Goal: Task Accomplishment & Management: Use online tool/utility

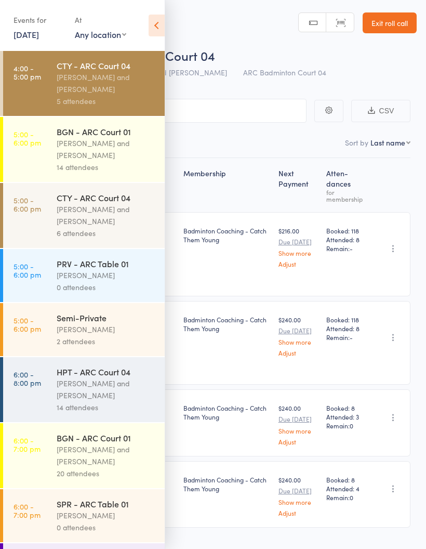
click at [113, 151] on div "[PERSON_NAME] and [PERSON_NAME]" at bounding box center [106, 149] width 99 height 24
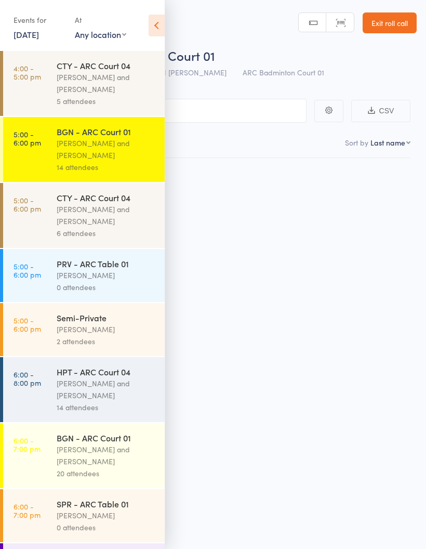
click at [121, 164] on div "14 attendees" at bounding box center [106, 167] width 99 height 12
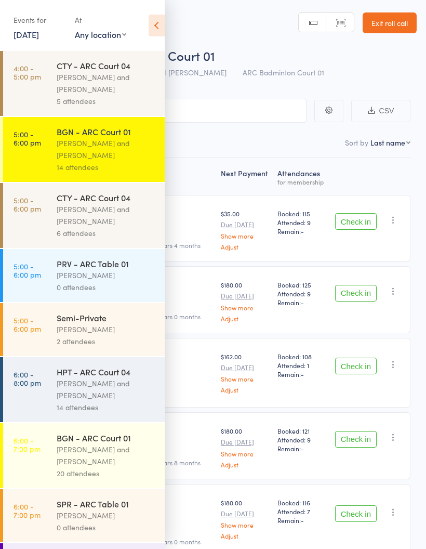
click at [152, 29] on icon at bounding box center [157, 26] width 16 height 22
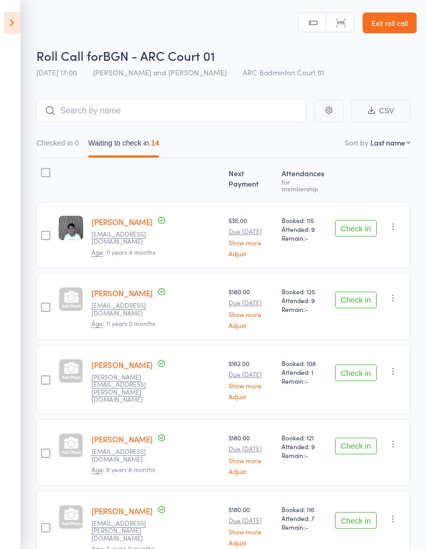
click at [337, 224] on button "Check in" at bounding box center [356, 228] width 42 height 17
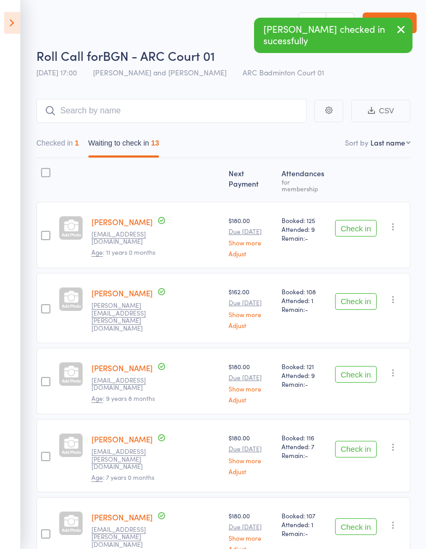
click at [365, 225] on button "Check in" at bounding box center [356, 228] width 42 height 17
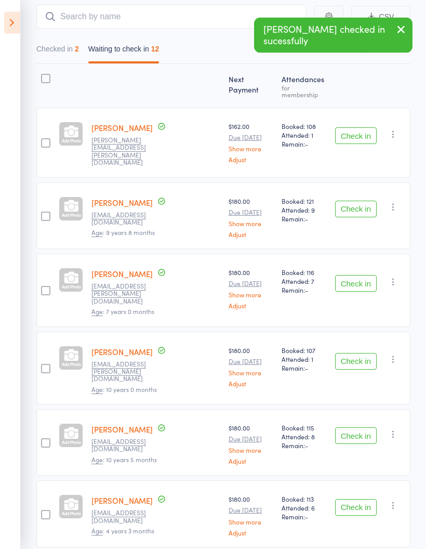
scroll to position [94, 0]
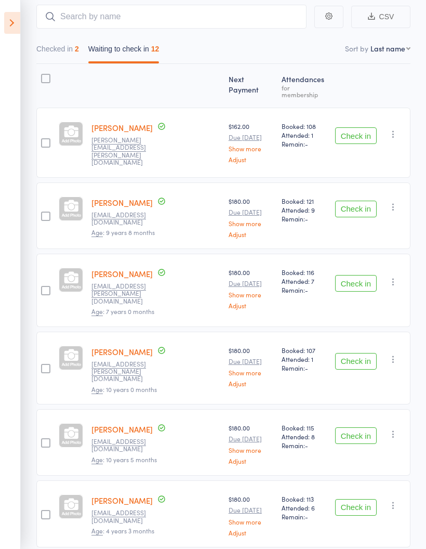
click at [360, 275] on button "Check in" at bounding box center [356, 283] width 42 height 17
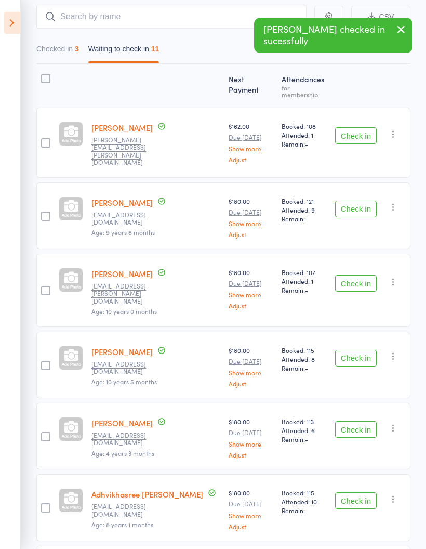
click at [354, 350] on button "Check in" at bounding box center [356, 358] width 42 height 17
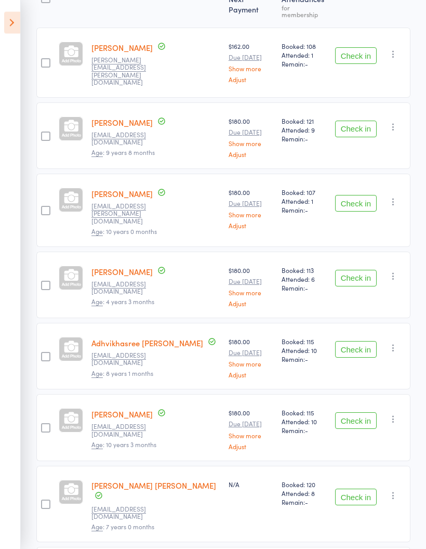
scroll to position [174, 0]
click at [359, 341] on button "Check in" at bounding box center [356, 349] width 42 height 17
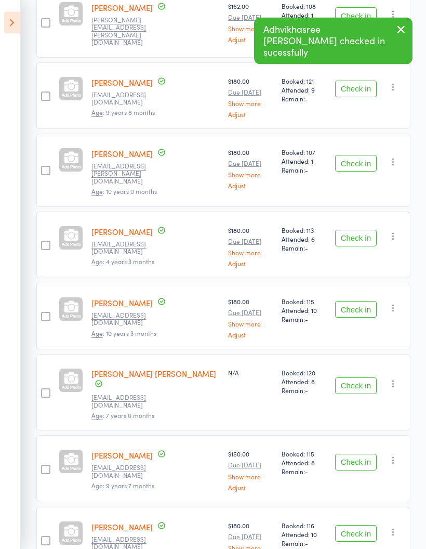
scroll to position [214, 0]
click at [356, 301] on button "Check in" at bounding box center [356, 309] width 42 height 17
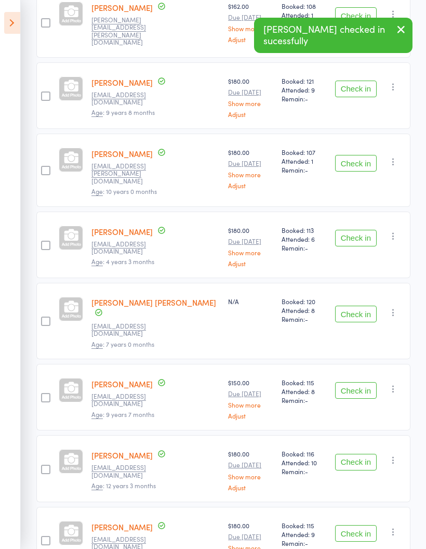
scroll to position [209, 0]
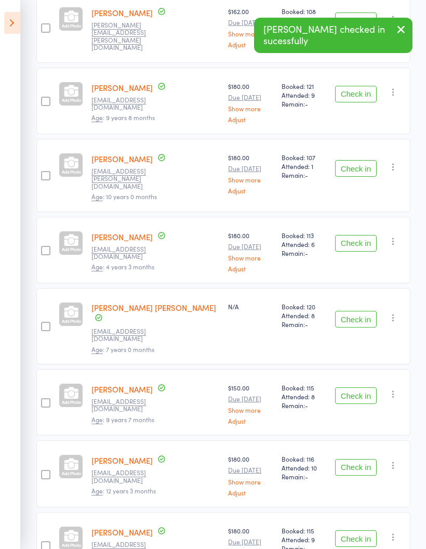
click at [349, 311] on button "Check in" at bounding box center [356, 319] width 42 height 17
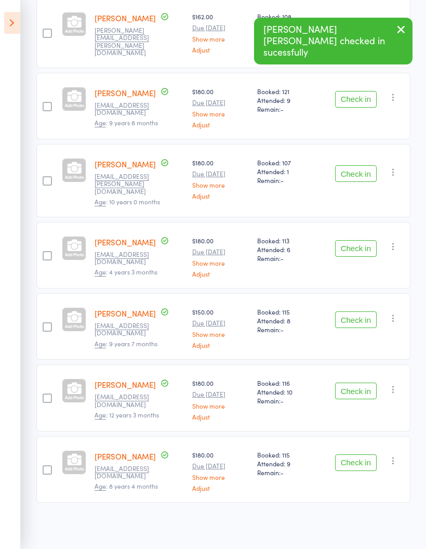
scroll to position [146, 0]
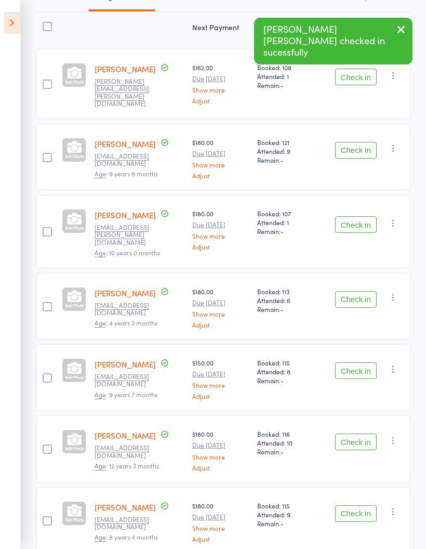
click at [364, 362] on button "Check in" at bounding box center [356, 370] width 42 height 17
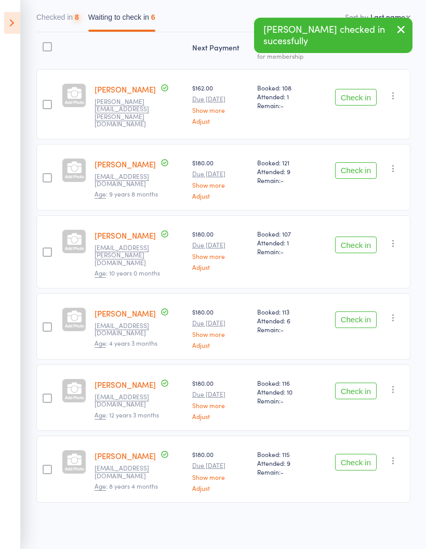
scroll to position [75, 0]
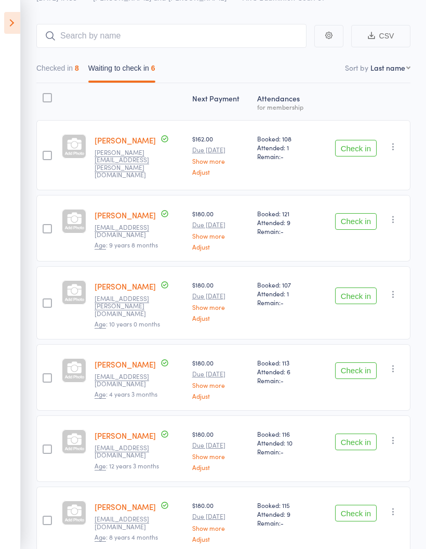
click at [347, 433] on button "Check in" at bounding box center [356, 441] width 42 height 17
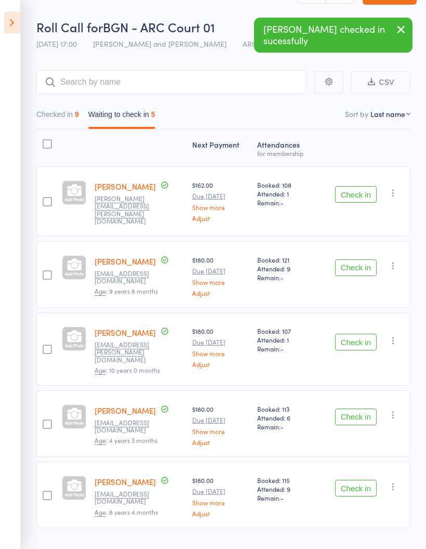
scroll to position [36, 0]
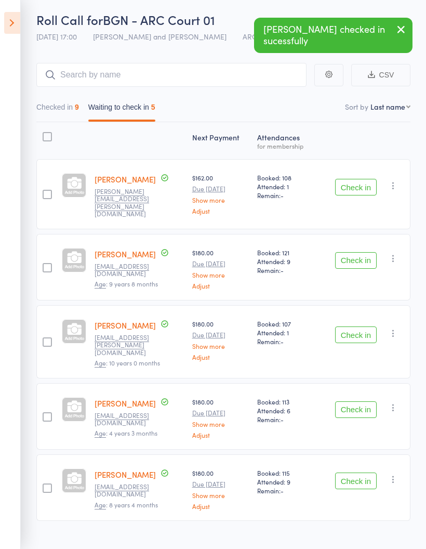
click at [357, 472] on button "Check in" at bounding box center [356, 480] width 42 height 17
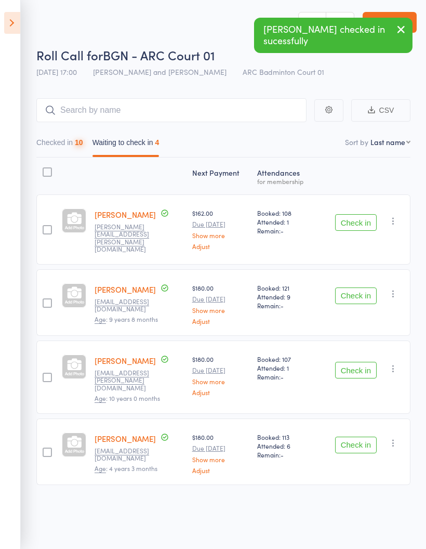
scroll to position [7, 0]
click at [74, 143] on button "Checked in 10" at bounding box center [59, 145] width 47 height 24
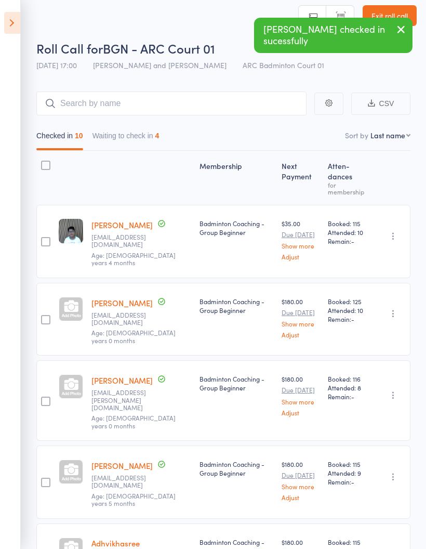
click at [175, 138] on nav "Checked in 10 Waiting to check in 4" at bounding box center [223, 138] width 383 height 24
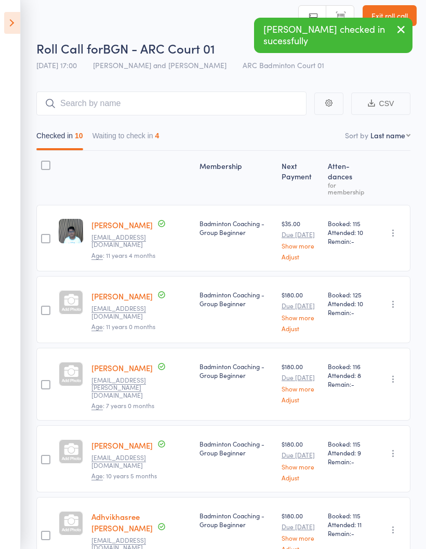
click at [136, 138] on button "Waiting to check in 4" at bounding box center [125, 138] width 67 height 24
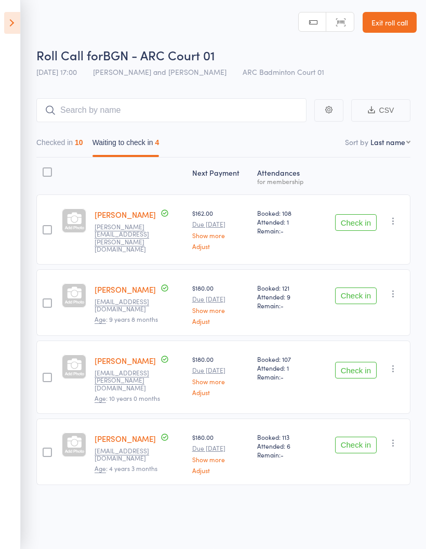
click at [3, 33] on aside "Events for [DATE] [DATE] [DATE] Sun Mon Tue Wed Thu Fri Sat 36 31 01 02 03 04 0…" at bounding box center [10, 274] width 21 height 549
click at [4, 22] on icon at bounding box center [12, 23] width 16 height 22
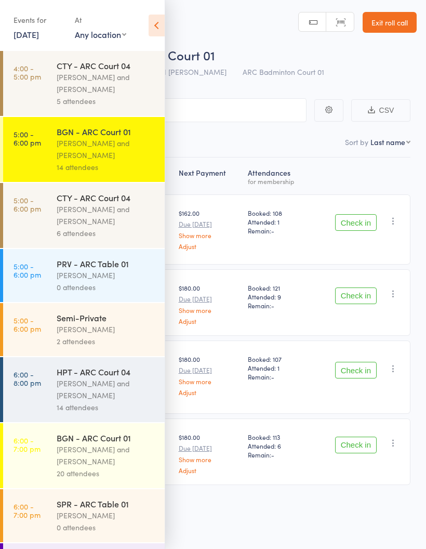
click at [88, 222] on div "[PERSON_NAME] and [PERSON_NAME]" at bounding box center [106, 215] width 99 height 24
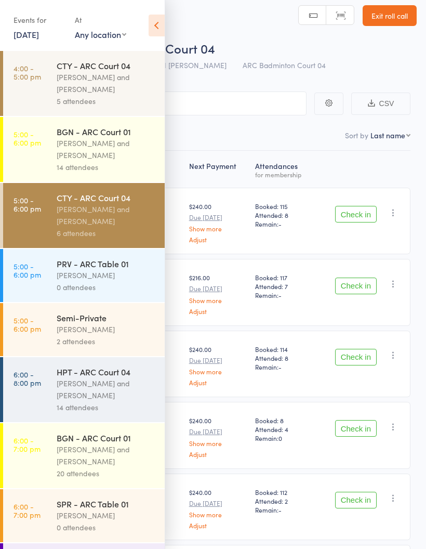
click at [156, 30] on icon at bounding box center [157, 26] width 16 height 22
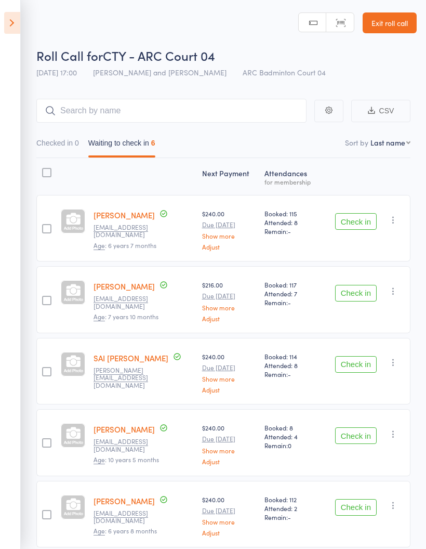
click at [16, 69] on aside "Events for [DATE] [DATE] [DATE] Sun Mon Tue Wed Thu Fri Sat 36 31 01 02 03 04 0…" at bounding box center [10, 274] width 21 height 549
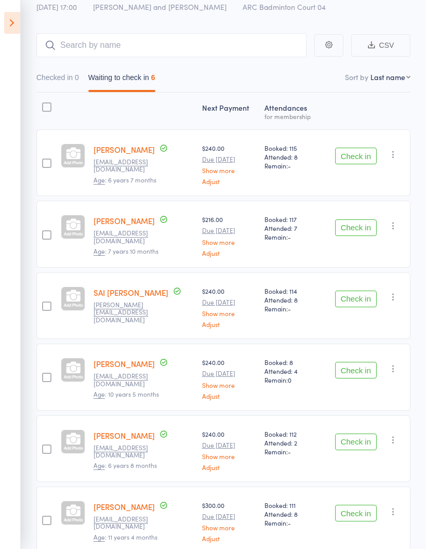
scroll to position [75, 0]
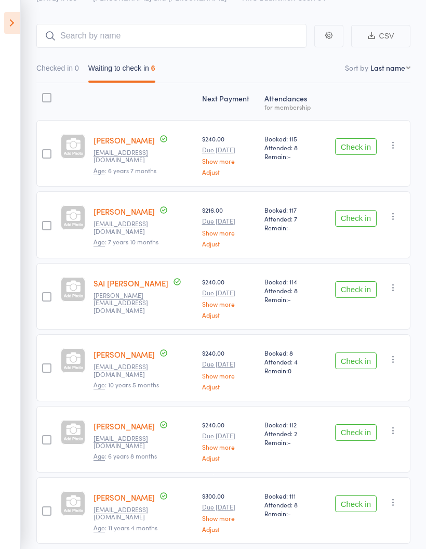
click at [356, 217] on button "Check in" at bounding box center [356, 218] width 42 height 17
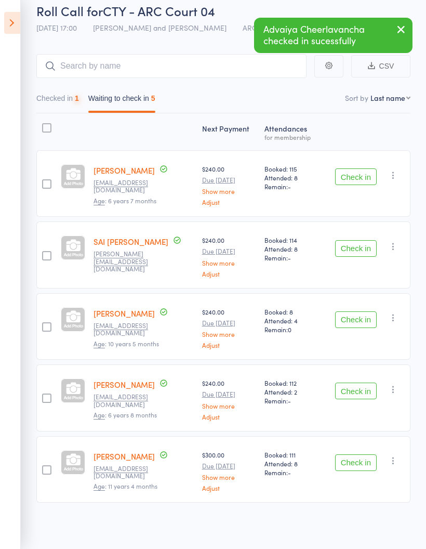
scroll to position [4, 0]
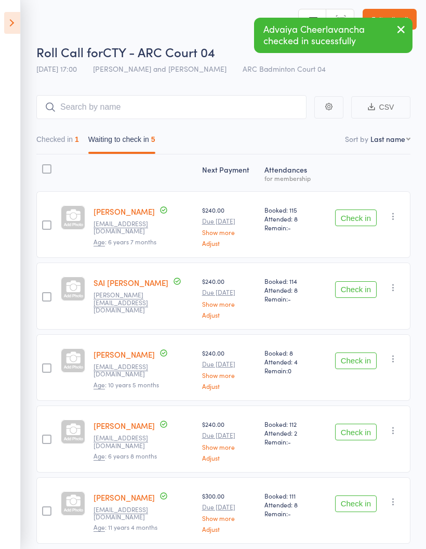
click at [75, 145] on button "Checked in 1" at bounding box center [57, 142] width 43 height 24
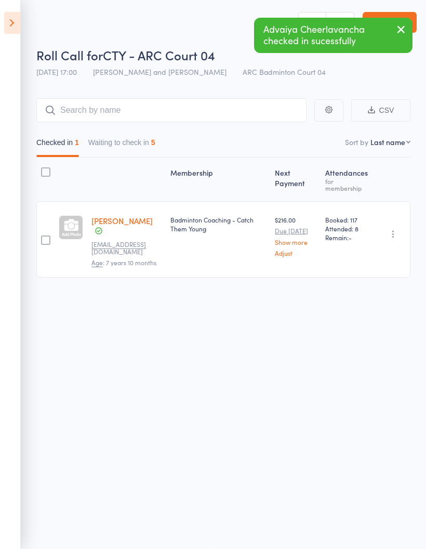
click at [397, 236] on icon "button" at bounding box center [393, 234] width 10 height 10
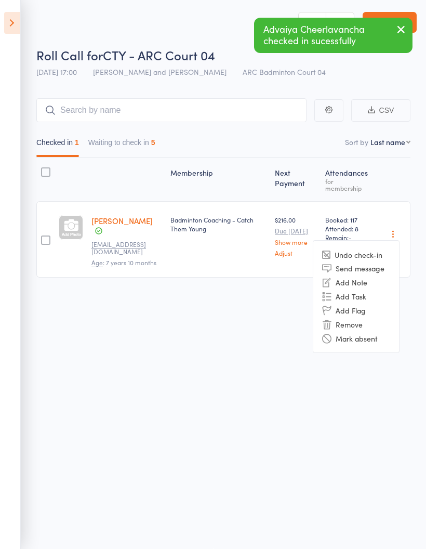
click at [372, 345] on li "Mark absent" at bounding box center [356, 338] width 86 height 14
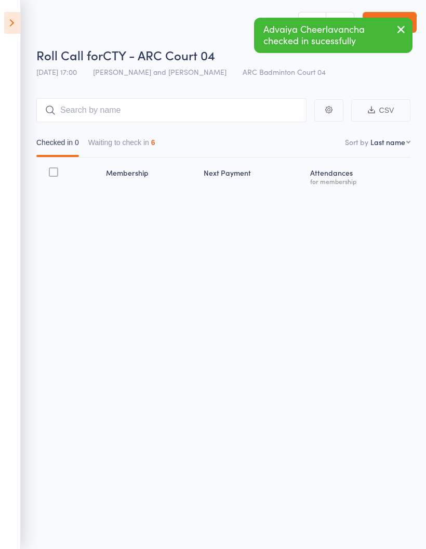
click at [145, 138] on button "Waiting to check in 6" at bounding box center [121, 145] width 67 height 24
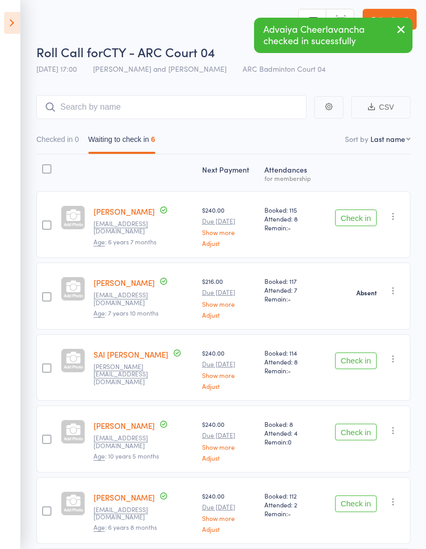
click at [68, 140] on button "Checked in 0" at bounding box center [57, 142] width 43 height 24
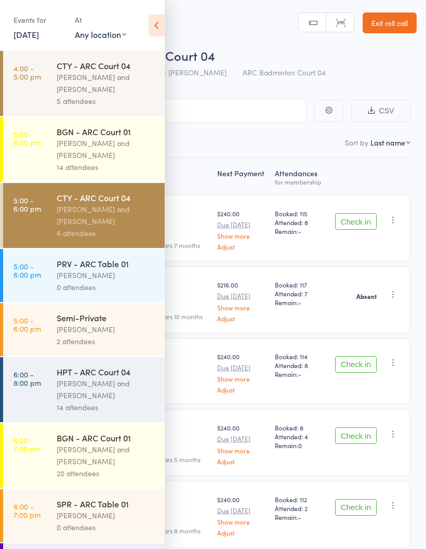
click at [115, 226] on div "[PERSON_NAME] and [PERSON_NAME]" at bounding box center [106, 215] width 99 height 24
click at [153, 24] on icon at bounding box center [157, 26] width 16 height 22
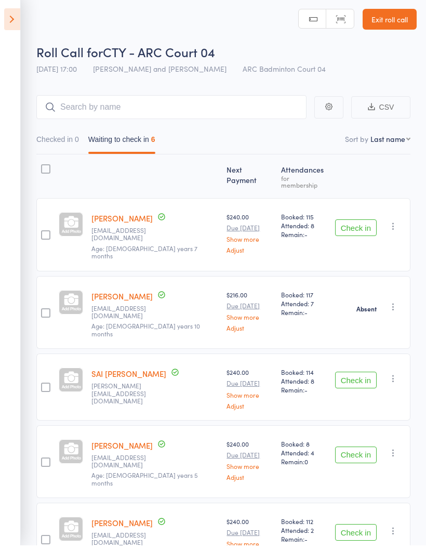
scroll to position [4, 0]
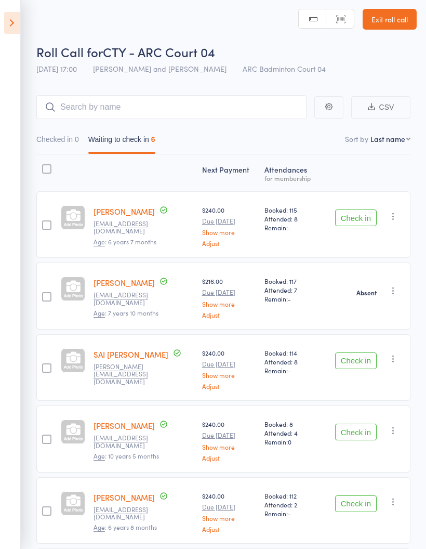
click at [65, 138] on button "Checked in 0" at bounding box center [57, 142] width 43 height 24
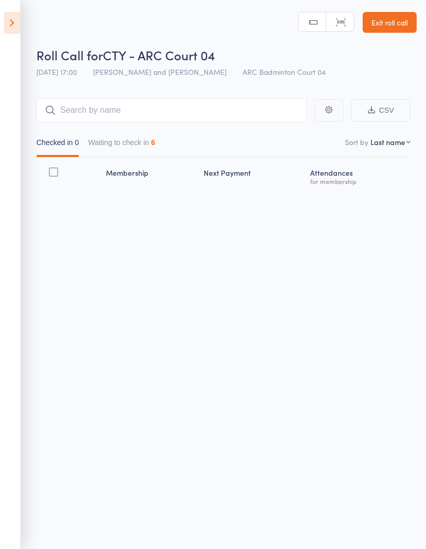
click at [150, 140] on button "Waiting to check in 6" at bounding box center [121, 145] width 67 height 24
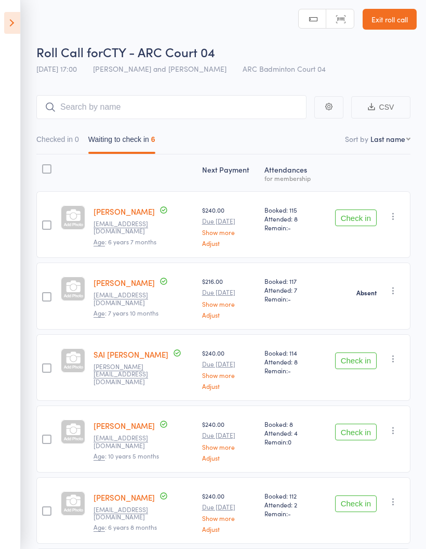
click at [76, 144] on button "Checked in 0" at bounding box center [57, 142] width 43 height 24
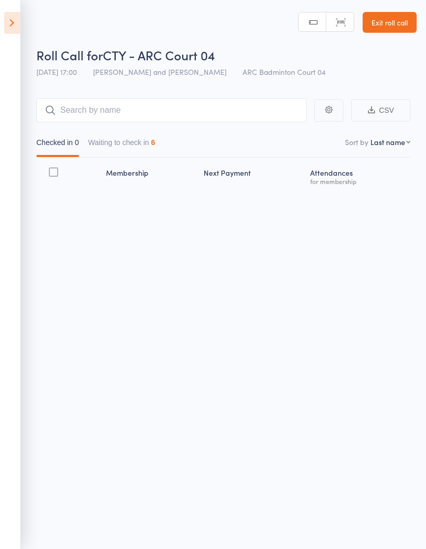
click at [136, 145] on button "Waiting to check in 6" at bounding box center [121, 145] width 67 height 24
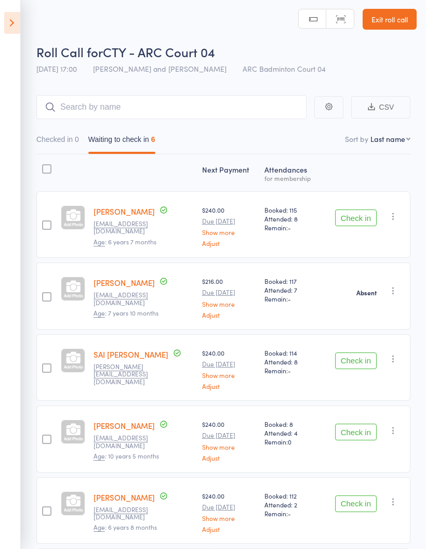
click at [7, 24] on icon at bounding box center [12, 23] width 16 height 22
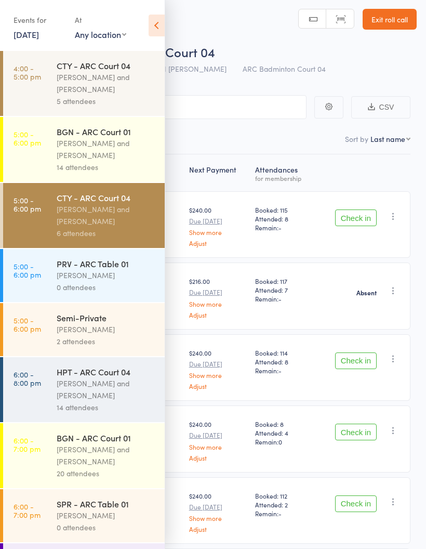
click at [99, 212] on div "[PERSON_NAME] and [PERSON_NAME]" at bounding box center [106, 215] width 99 height 24
click at [110, 224] on div "[PERSON_NAME] and [PERSON_NAME]" at bounding box center [106, 215] width 99 height 24
click at [155, 32] on icon at bounding box center [157, 26] width 16 height 22
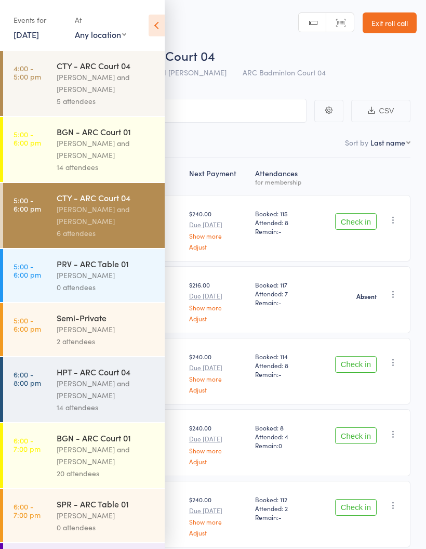
click at [109, 225] on div "Kathiravun Manivannan and Heymard Humblers" at bounding box center [106, 215] width 99 height 24
click at [150, 31] on icon at bounding box center [157, 26] width 16 height 22
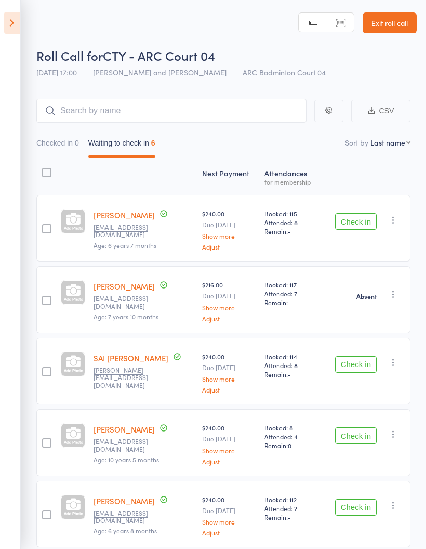
click at [69, 146] on button "Checked in 0" at bounding box center [57, 145] width 43 height 24
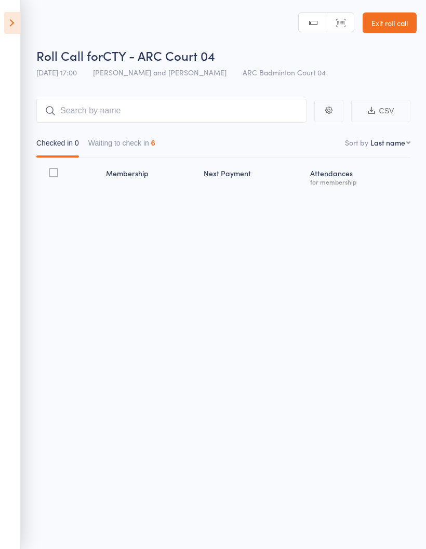
click at [149, 147] on button "Waiting to check in 6" at bounding box center [121, 145] width 67 height 24
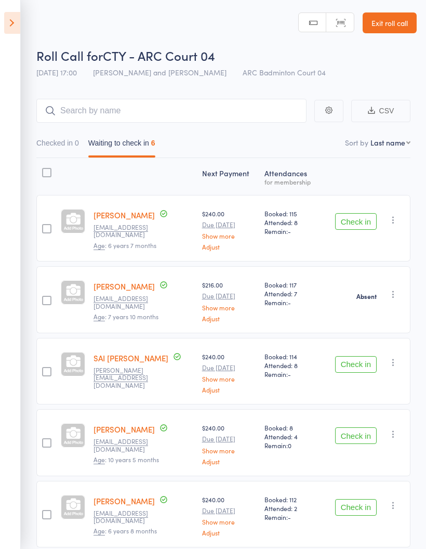
click at [353, 215] on button "Check in" at bounding box center [356, 221] width 42 height 17
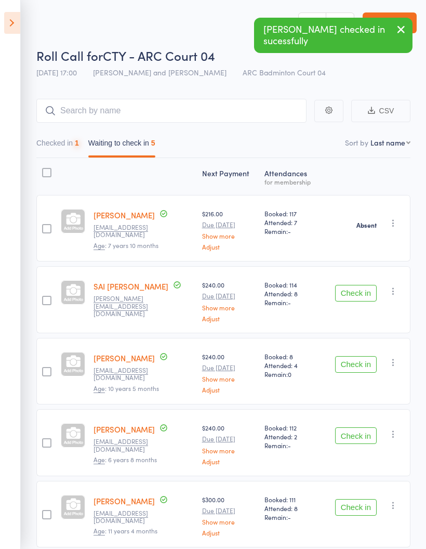
click at [361, 289] on button "Check in" at bounding box center [356, 293] width 42 height 17
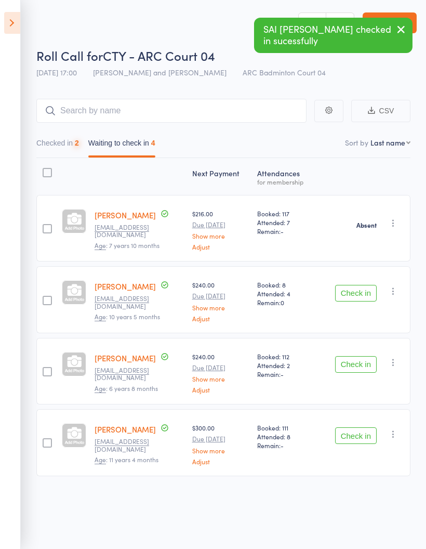
click at [362, 292] on button "Check in" at bounding box center [356, 293] width 42 height 17
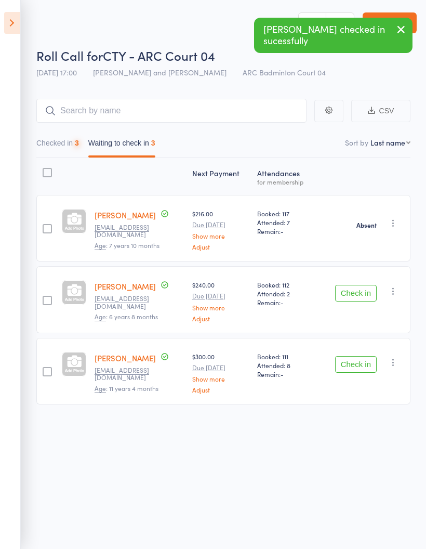
click at [364, 297] on button "Check in" at bounding box center [356, 293] width 42 height 17
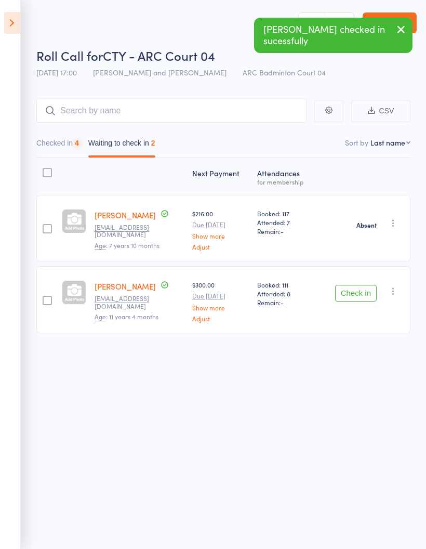
click at [358, 293] on button "Check in" at bounding box center [356, 293] width 42 height 17
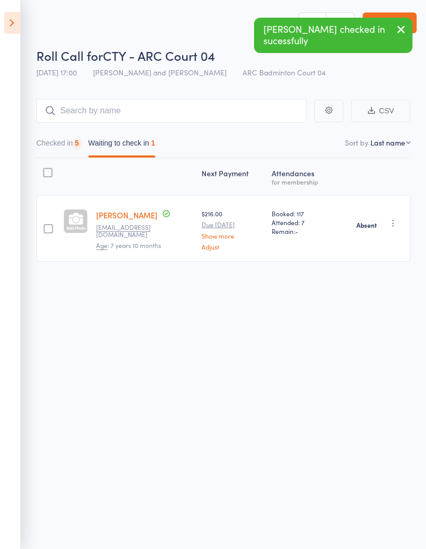
click at [56, 145] on button "Checked in 5" at bounding box center [57, 145] width 43 height 24
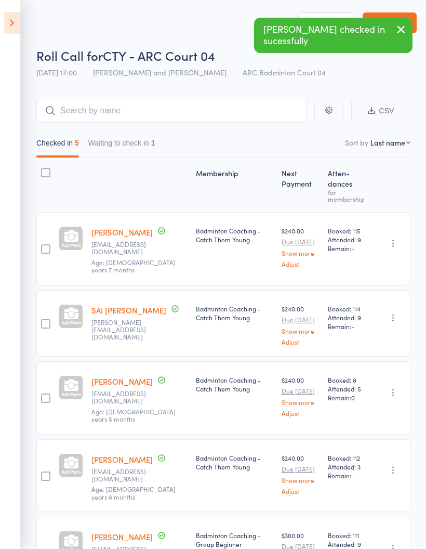
click at [124, 146] on button "Waiting to check in 1" at bounding box center [121, 145] width 67 height 24
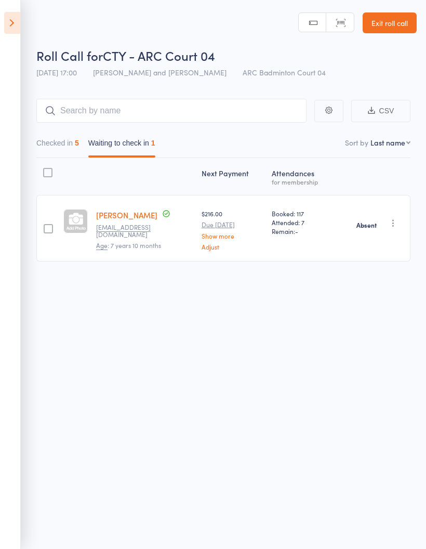
click at [76, 146] on button "Checked in 5" at bounding box center [57, 145] width 43 height 24
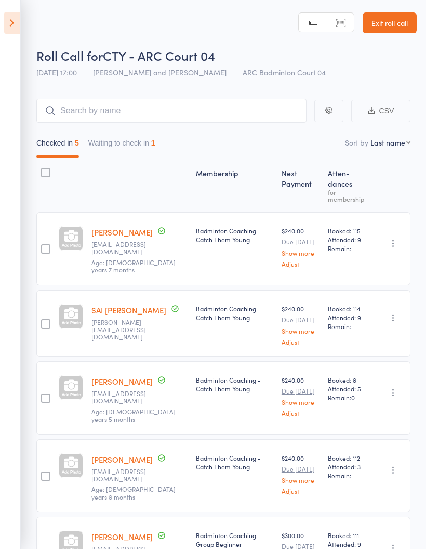
click at [140, 149] on button "Waiting to check in 1" at bounding box center [121, 145] width 67 height 24
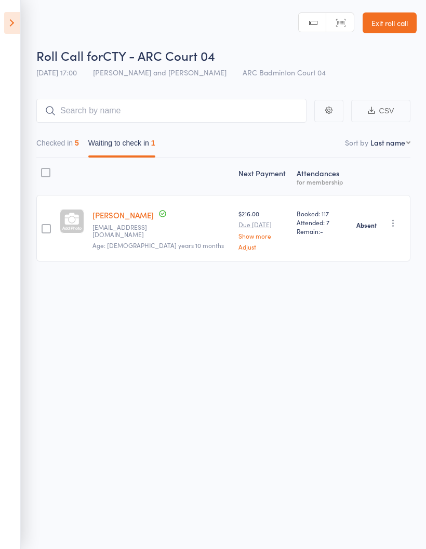
click at [70, 146] on button "Checked in 5" at bounding box center [57, 145] width 43 height 24
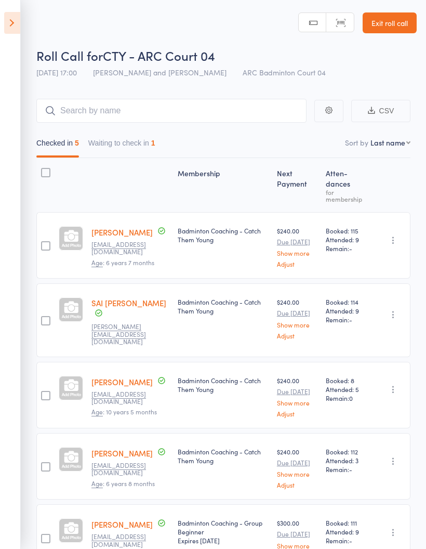
click at [139, 148] on button "Waiting to check in 1" at bounding box center [121, 145] width 67 height 24
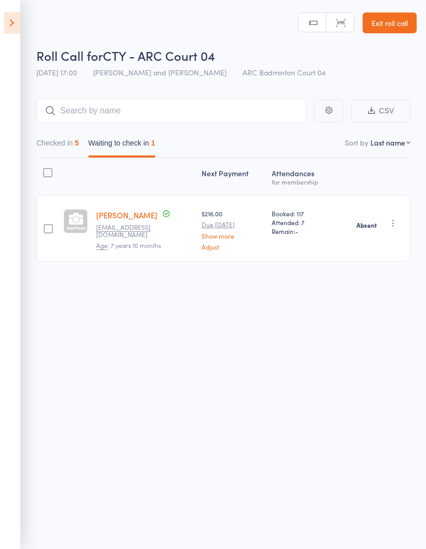
click at [61, 154] on button "Checked in 5" at bounding box center [57, 145] width 43 height 24
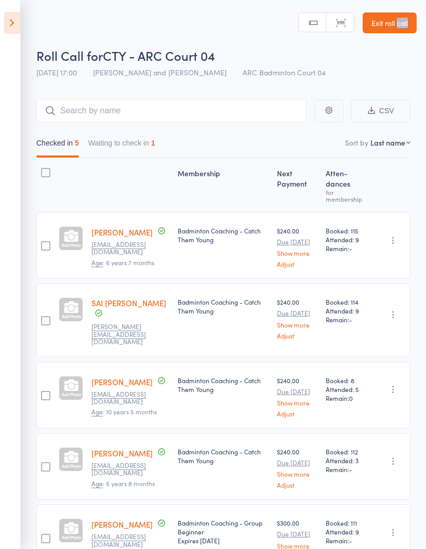
click at [173, 177] on div "Membership" at bounding box center [222, 185] width 99 height 45
